Goal: Find specific page/section: Find specific page/section

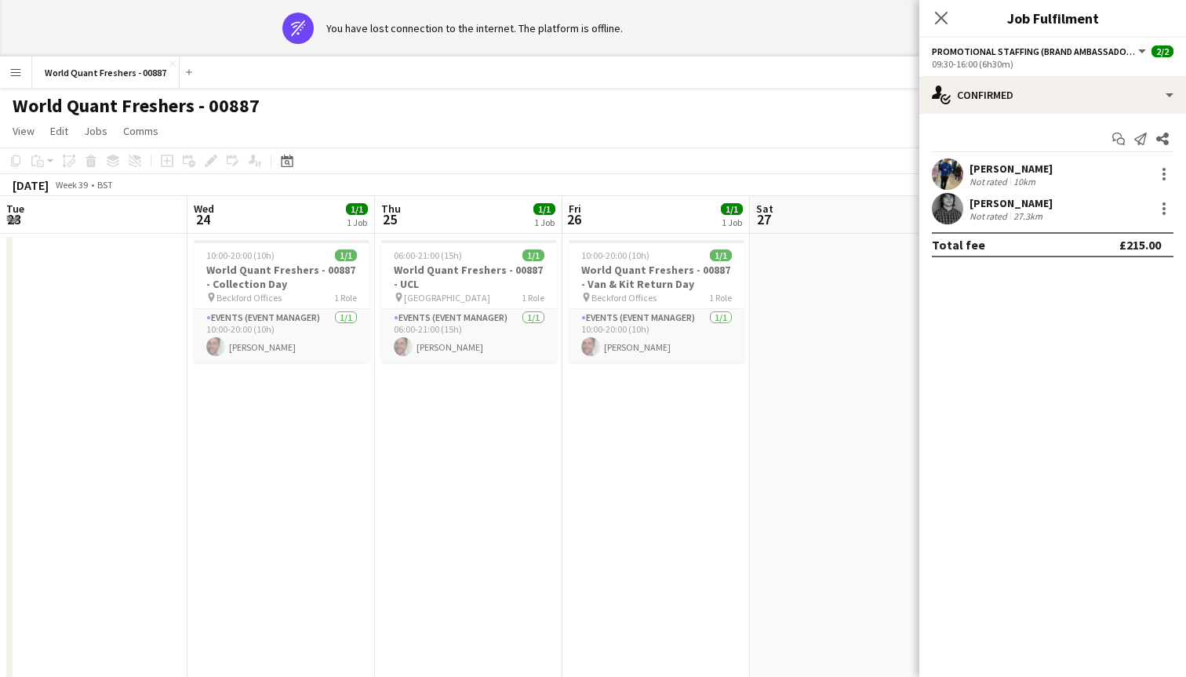
scroll to position [0, 375]
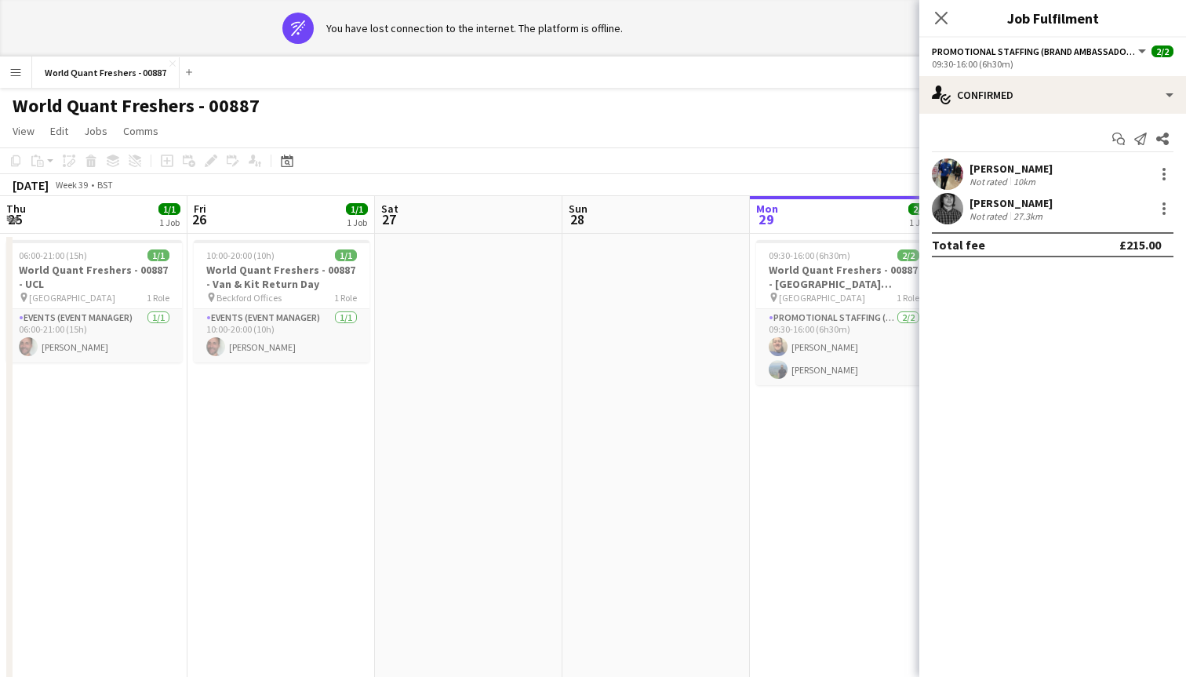
click at [946, 7] on div "Close pop-in" at bounding box center [941, 18] width 44 height 36
click at [941, 12] on icon "Close pop-in" at bounding box center [940, 17] width 15 height 15
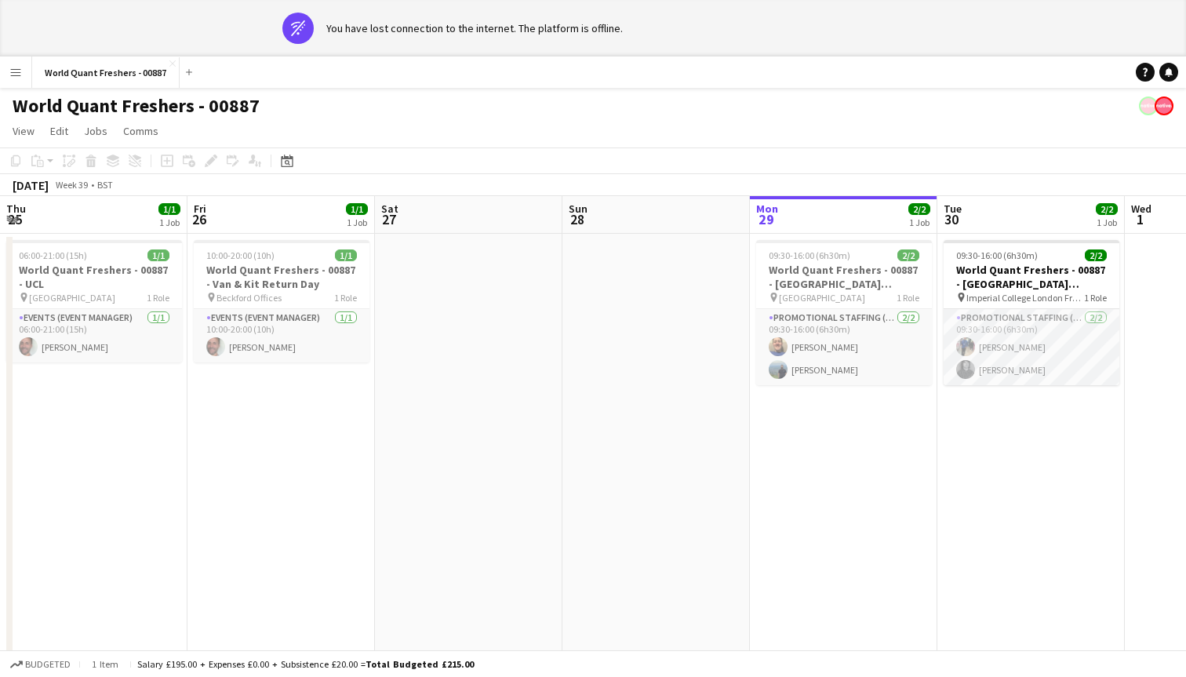
click at [11, 64] on button "Menu" at bounding box center [15, 71] width 31 height 31
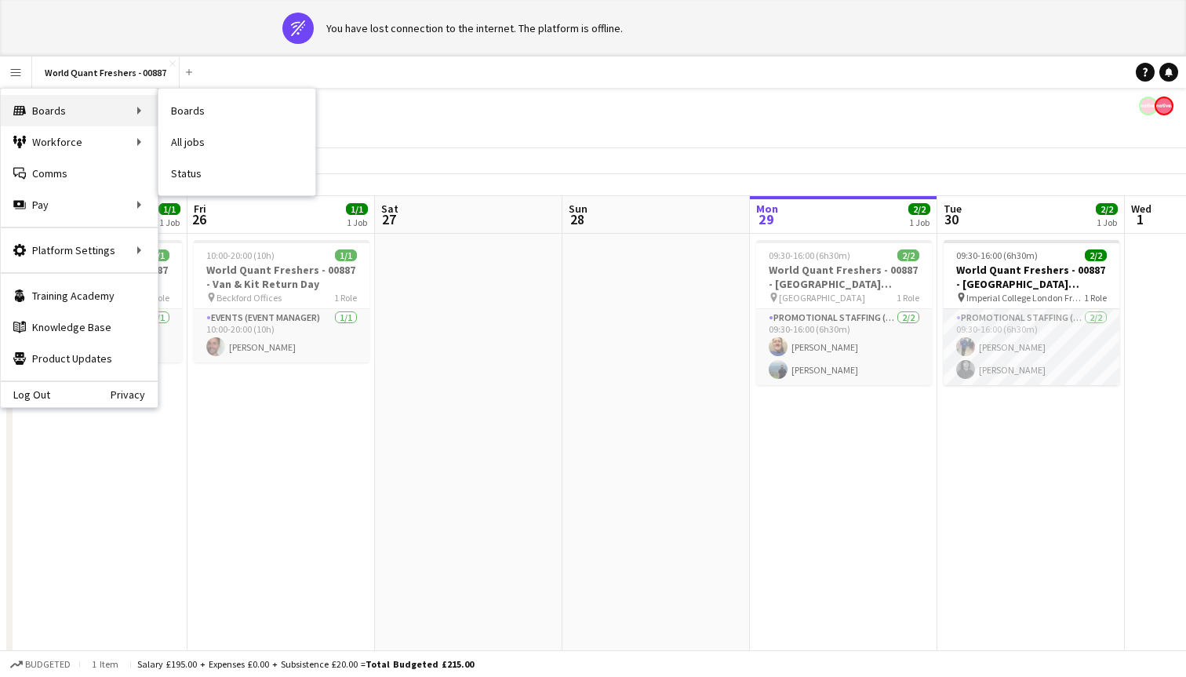
click at [93, 108] on div "Boards Boards" at bounding box center [79, 110] width 157 height 31
click at [129, 107] on div "Boards Boards" at bounding box center [79, 110] width 157 height 31
click at [146, 107] on div "Boards Boards" at bounding box center [79, 110] width 157 height 31
click at [187, 72] on app-icon "Add" at bounding box center [189, 72] width 6 height 6
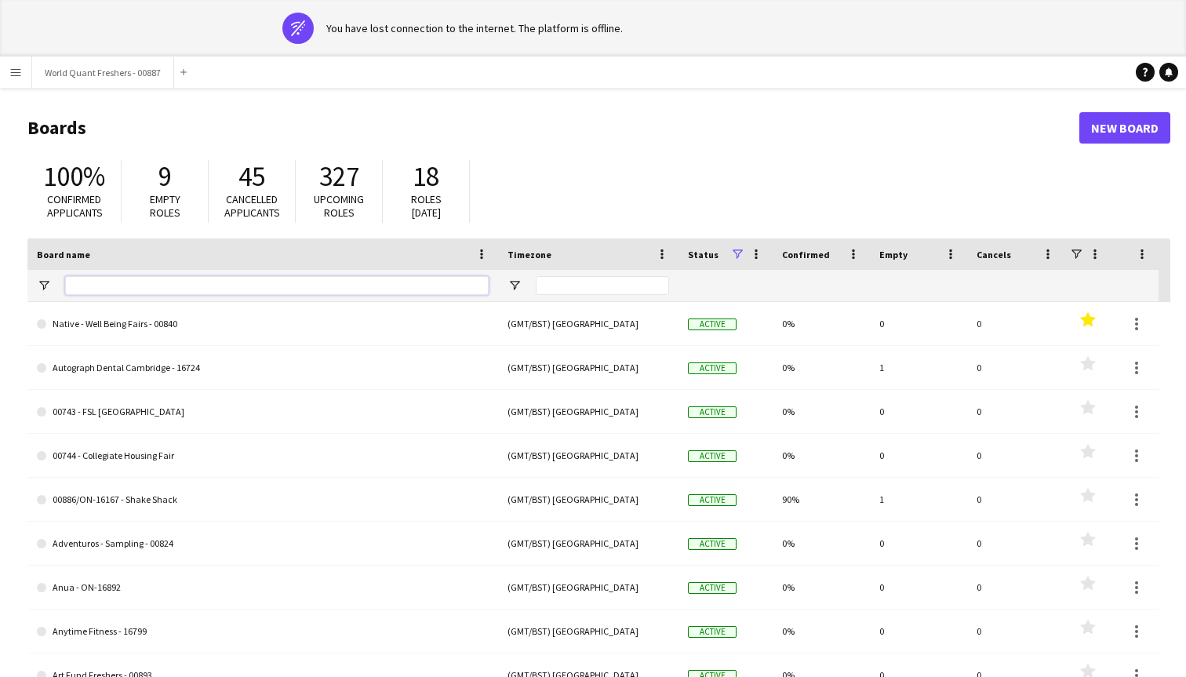
click at [193, 290] on input "Board name Filter Input" at bounding box center [276, 285] width 423 height 19
type input "*****"
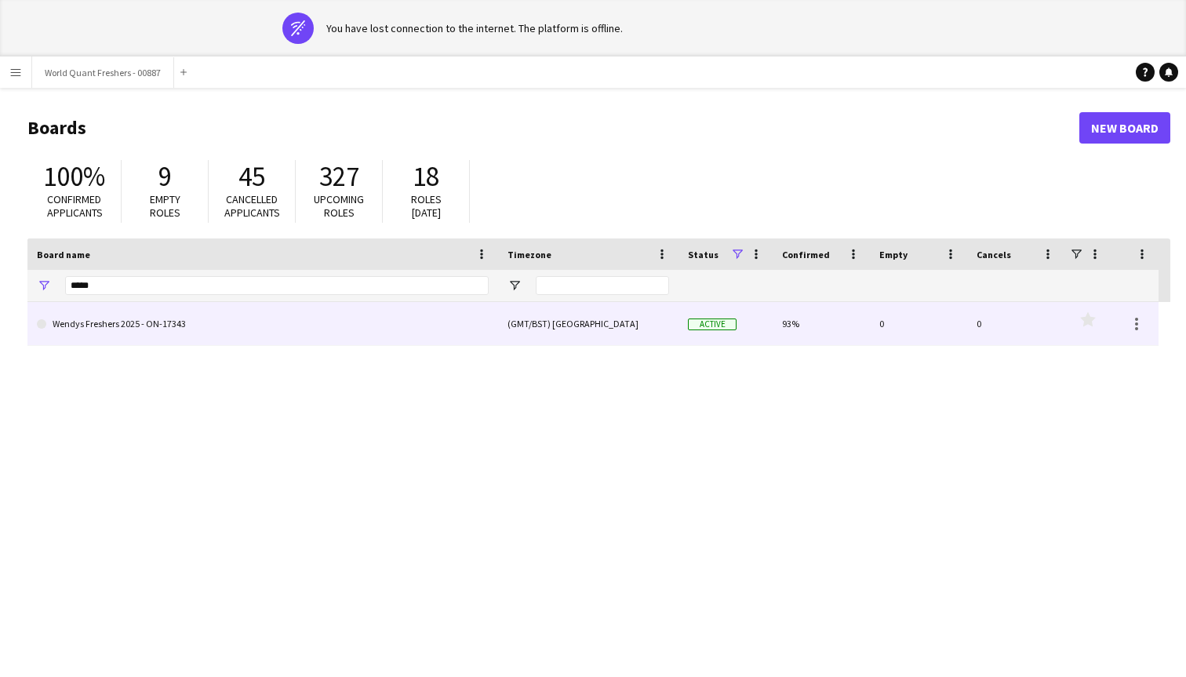
click at [227, 319] on link "Wendys Freshers 2025 - ON-17343" at bounding box center [263, 324] width 452 height 44
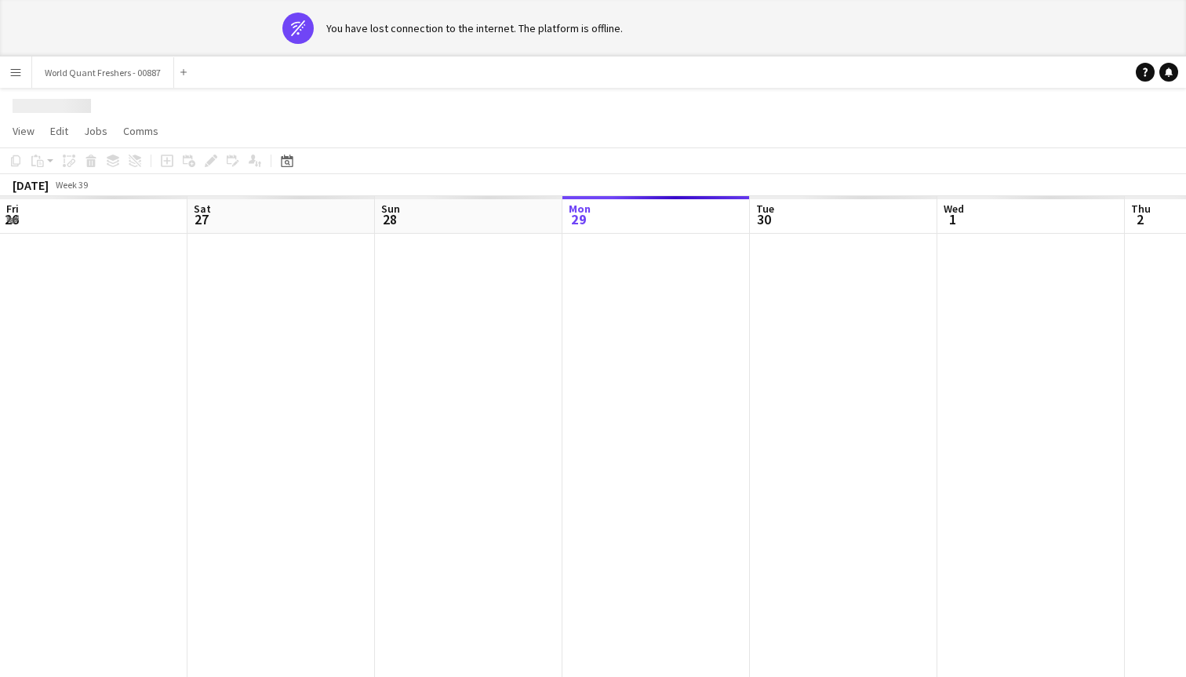
scroll to position [0, 375]
